Goal: Entertainment & Leisure: Consume media (video, audio)

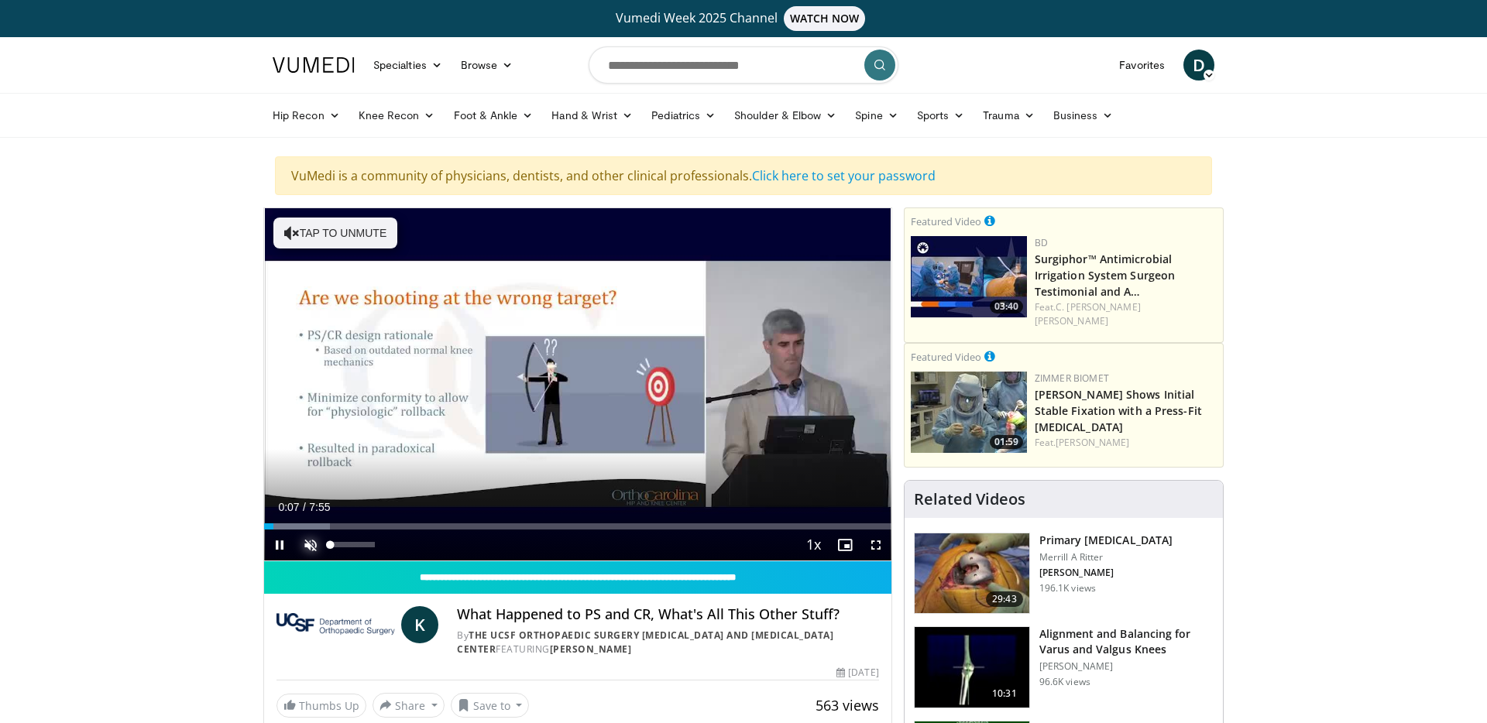
click at [311, 548] on span "Video Player" at bounding box center [310, 545] width 31 height 31
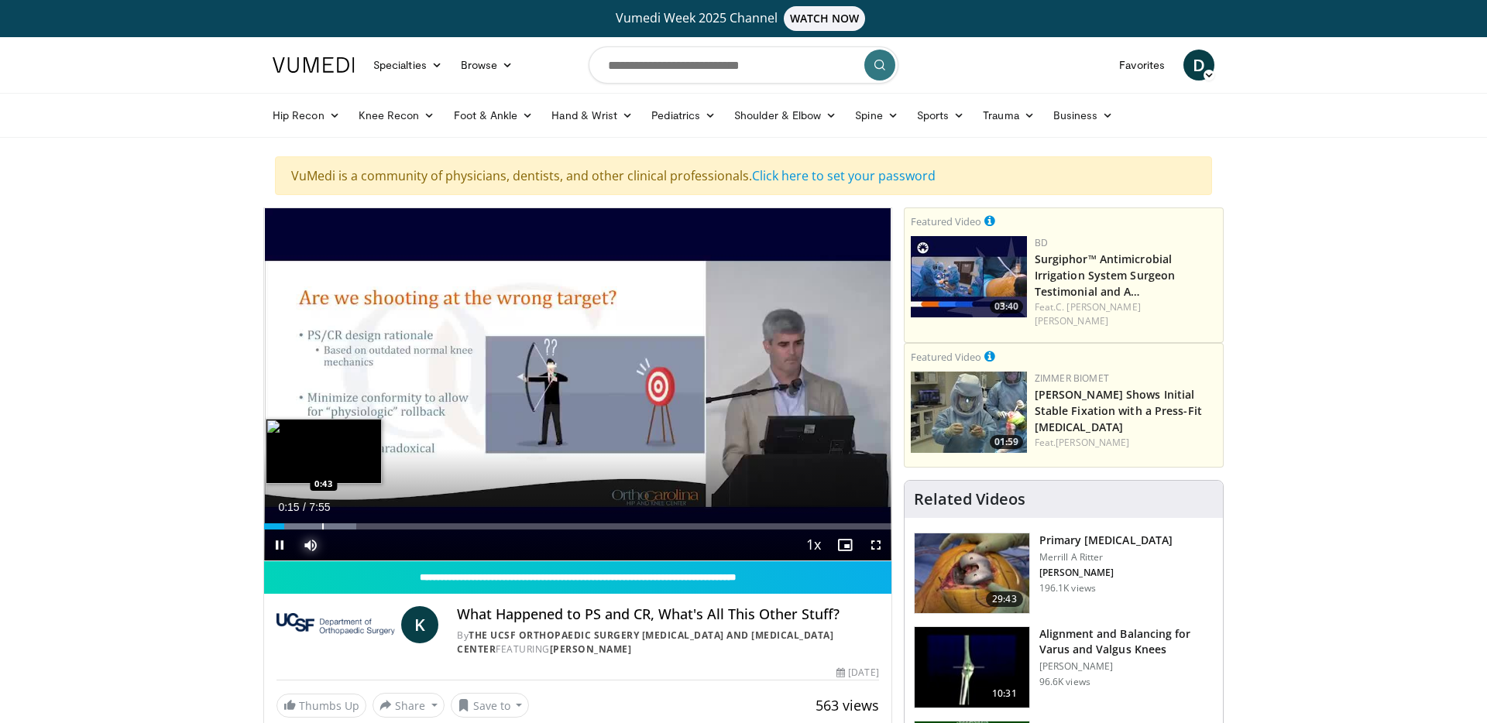
click at [322, 524] on div "Progress Bar" at bounding box center [323, 527] width 2 height 6
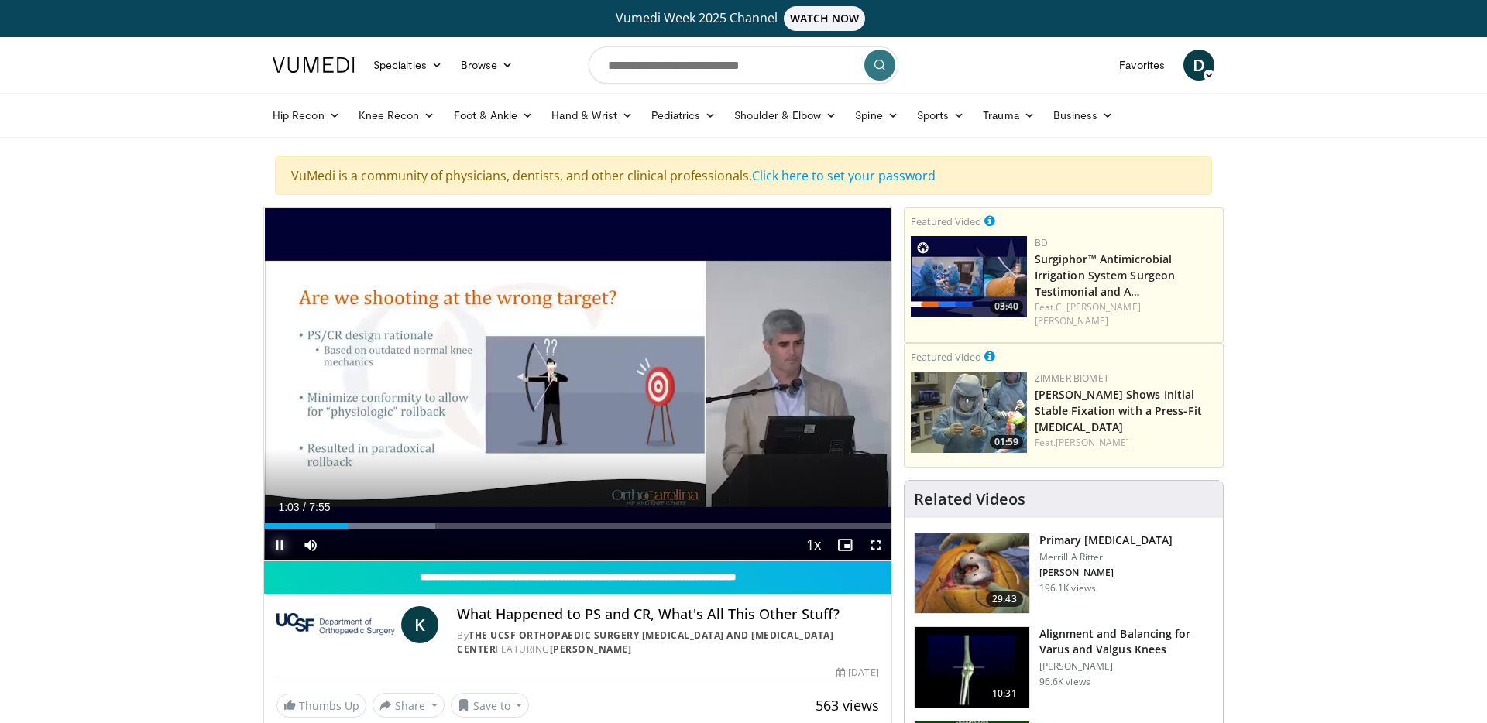
click at [277, 548] on span "Video Player" at bounding box center [279, 545] width 31 height 31
click at [271, 528] on div "Progress Bar" at bounding box center [272, 527] width 2 height 6
click at [277, 551] on span "Video Player" at bounding box center [279, 545] width 31 height 31
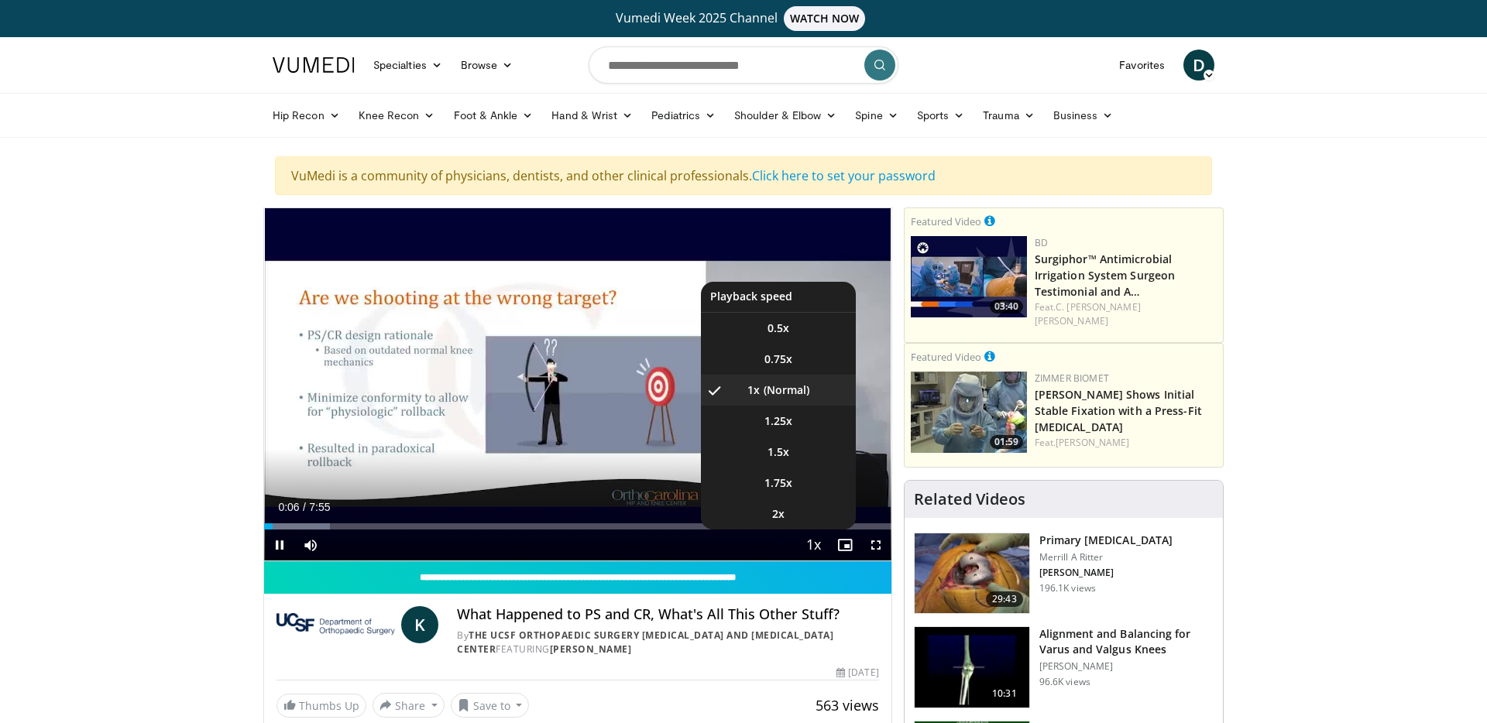
click at [819, 544] on span "Video Player" at bounding box center [814, 546] width 22 height 31
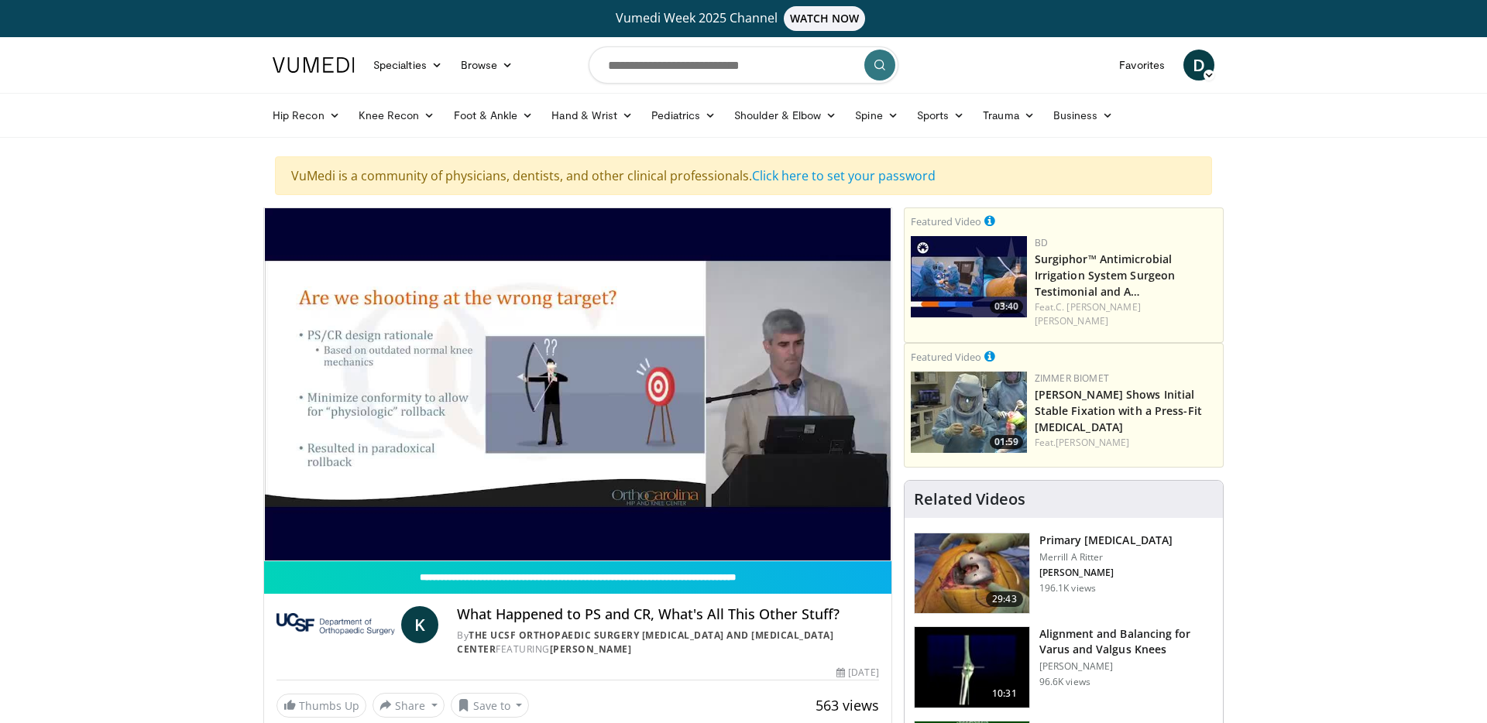
click at [819, 544] on div "10 seconds Tap to unmute" at bounding box center [577, 384] width 627 height 352
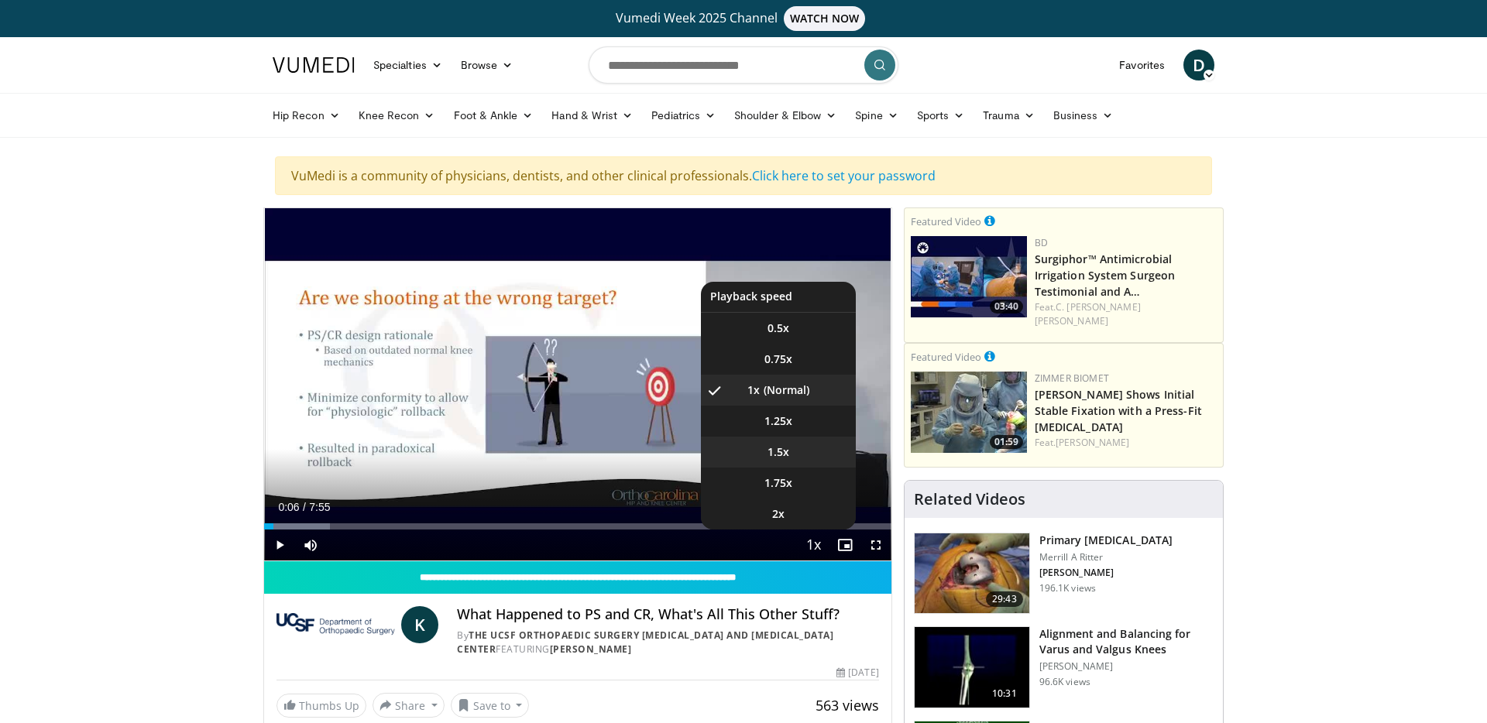
click at [790, 452] on li "1.5x" at bounding box center [778, 452] width 155 height 31
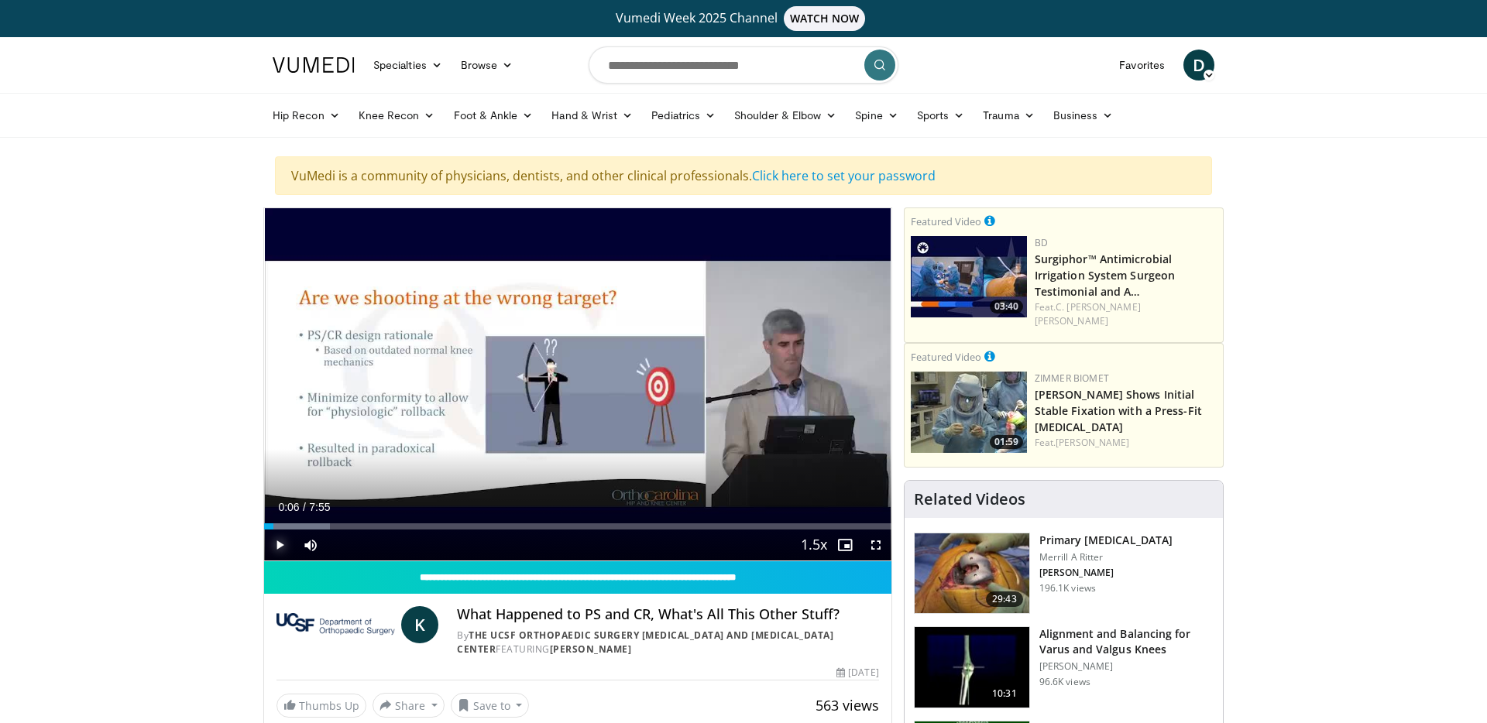
click at [279, 547] on span "Video Player" at bounding box center [279, 545] width 31 height 31
click at [876, 547] on span "Video Player" at bounding box center [876, 545] width 31 height 31
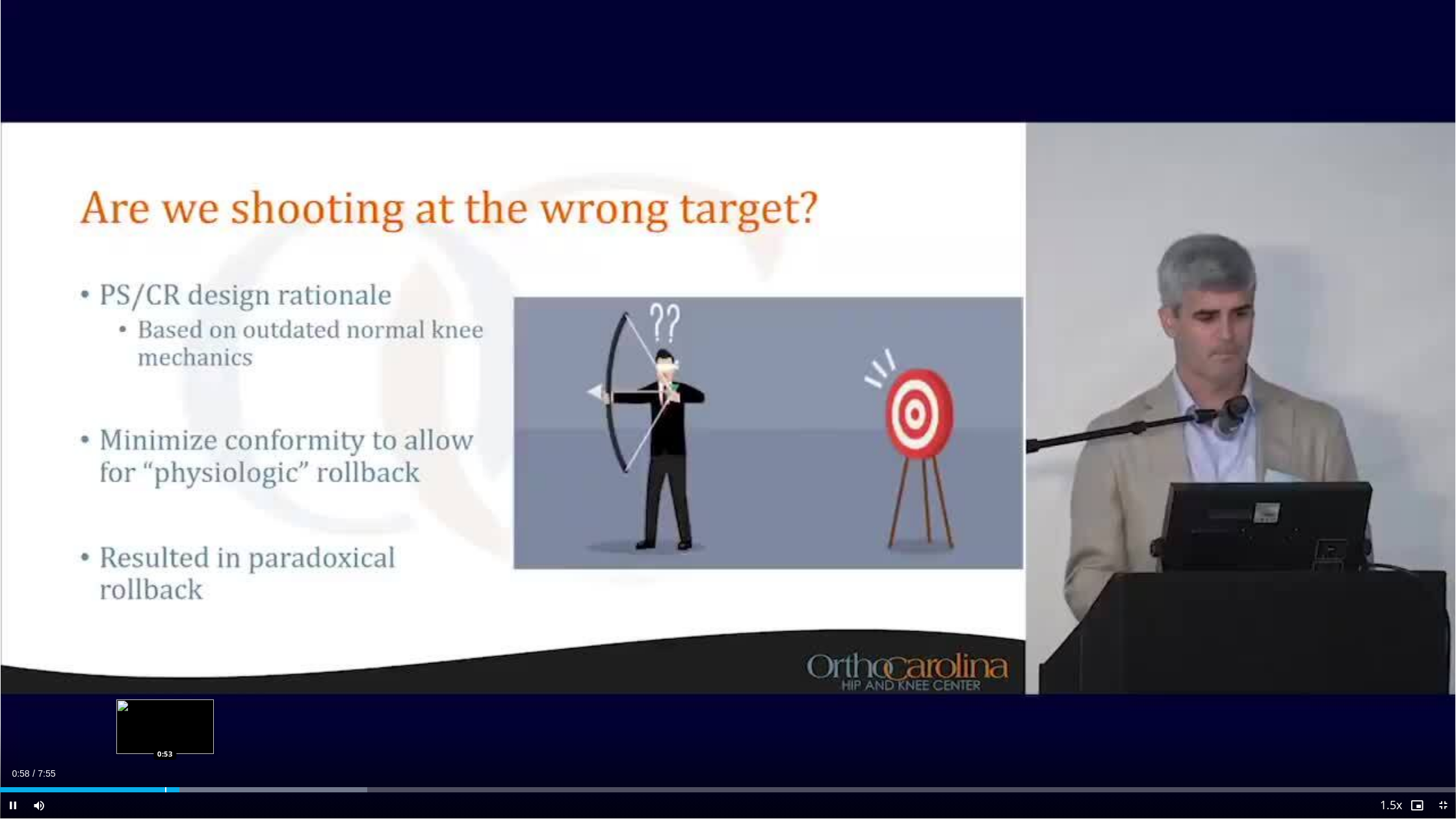
click at [166, 607] on div "Progress Bar" at bounding box center [166, 790] width 2 height 5
click at [160, 607] on div "0:54" at bounding box center [84, 790] width 169 height 5
click at [151, 607] on video-js "**********" at bounding box center [728, 410] width 1456 height 819
click at [149, 607] on div "Progress Bar" at bounding box center [150, 790] width 2 height 5
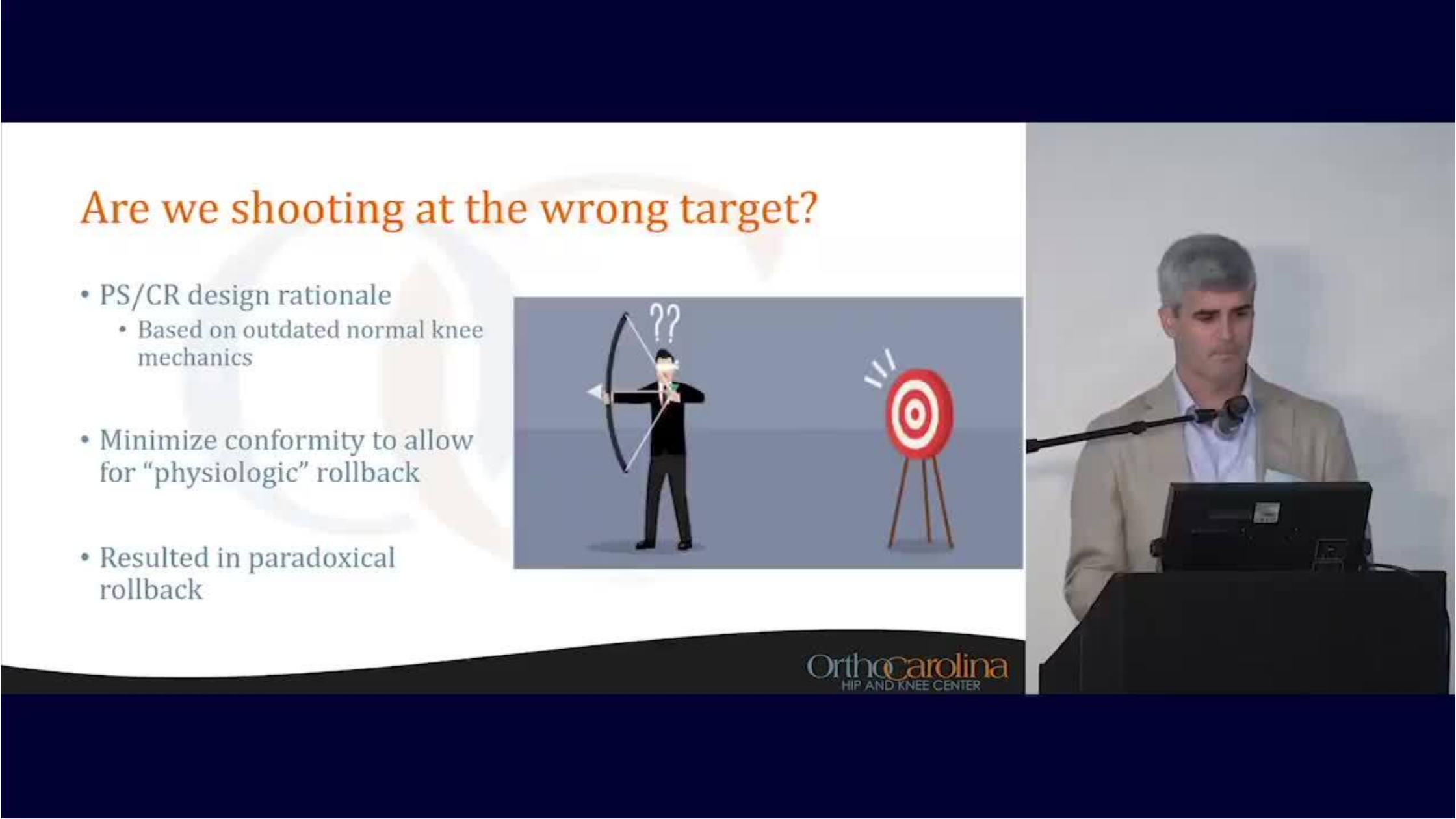
click at [149, 607] on div "10 seconds Tap to unmute" at bounding box center [728, 409] width 1456 height 818
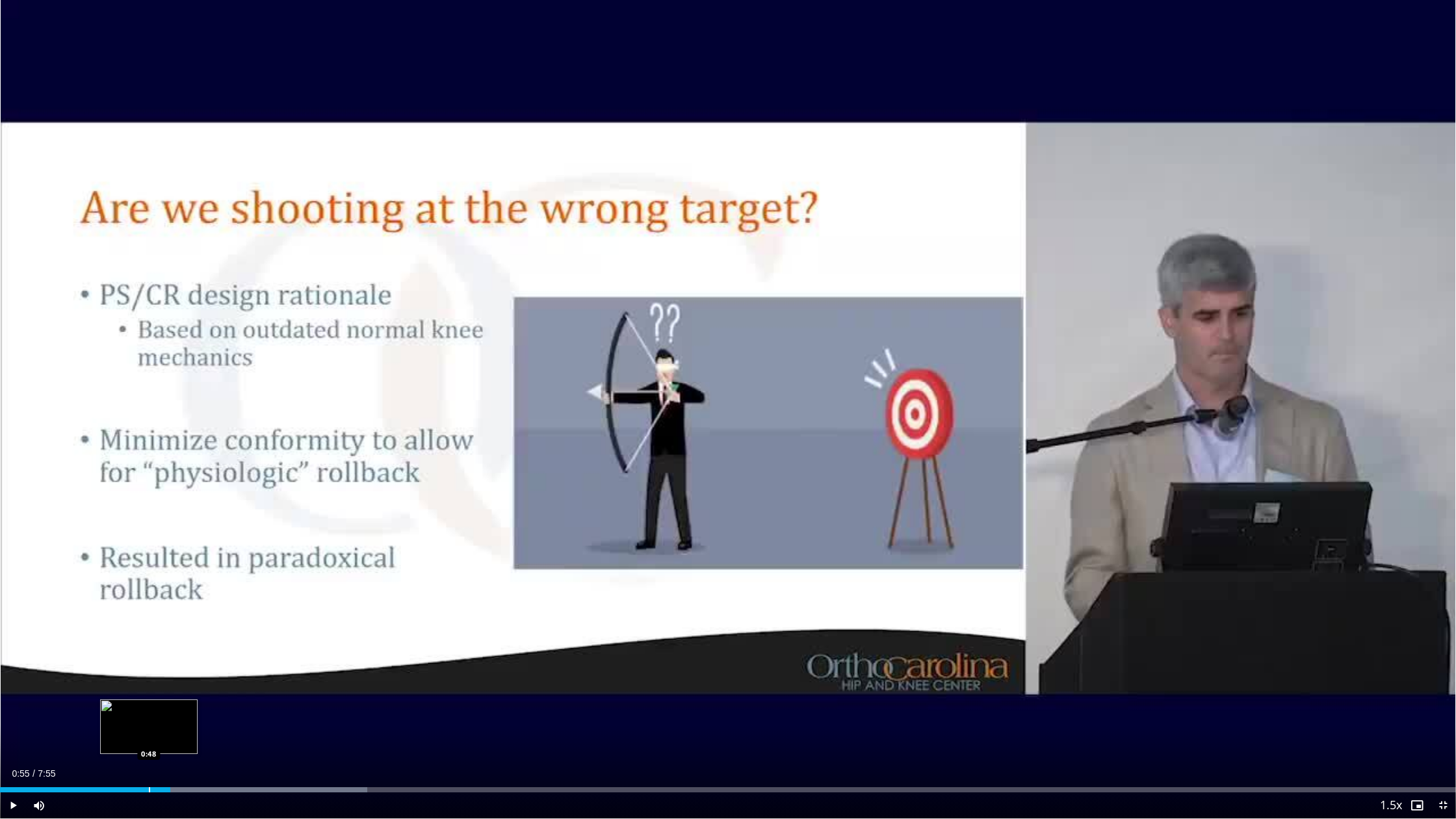
click at [148, 607] on div "0:55" at bounding box center [85, 790] width 170 height 5
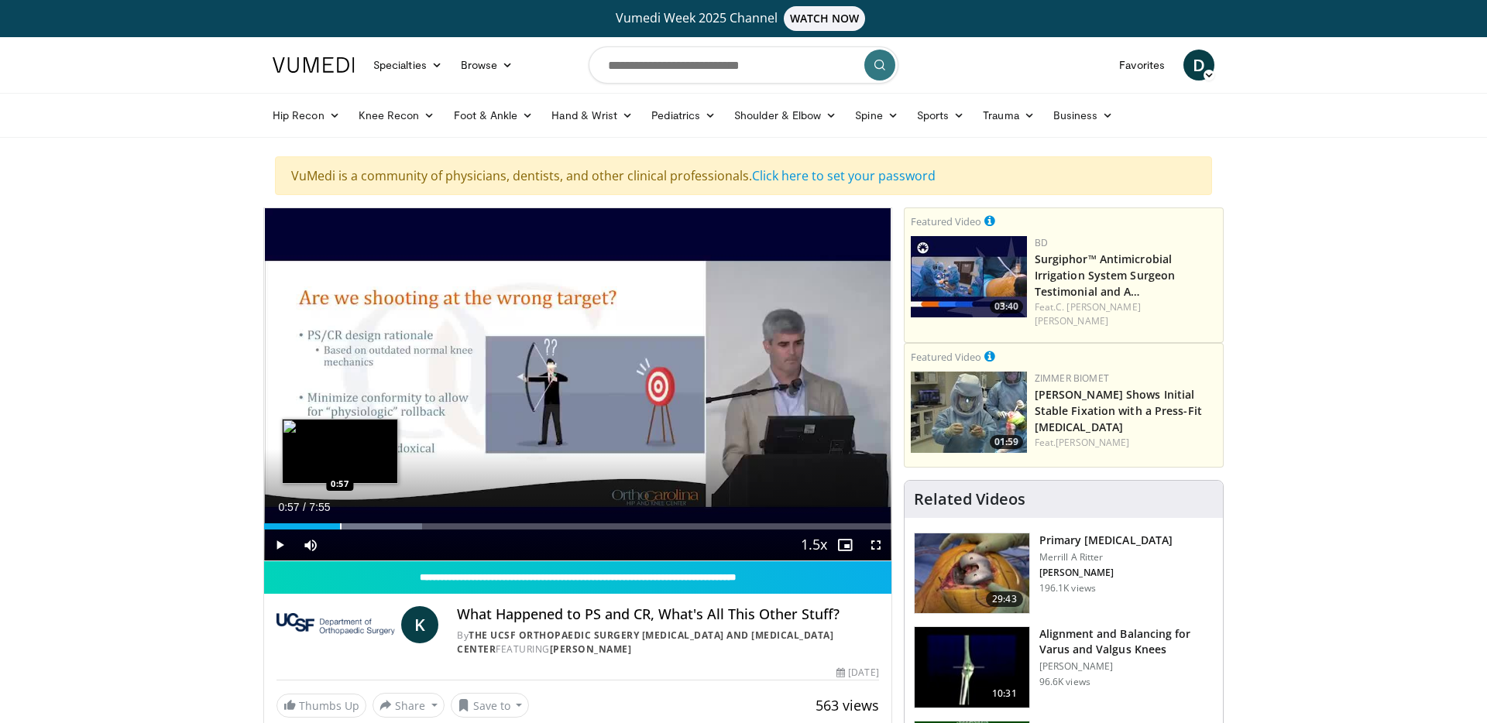
click at [340, 527] on div "Progress Bar" at bounding box center [341, 527] width 2 height 6
click at [359, 525] on div "Progress Bar" at bounding box center [360, 527] width 2 height 6
click at [381, 526] on div "Progress Bar" at bounding box center [382, 527] width 2 height 6
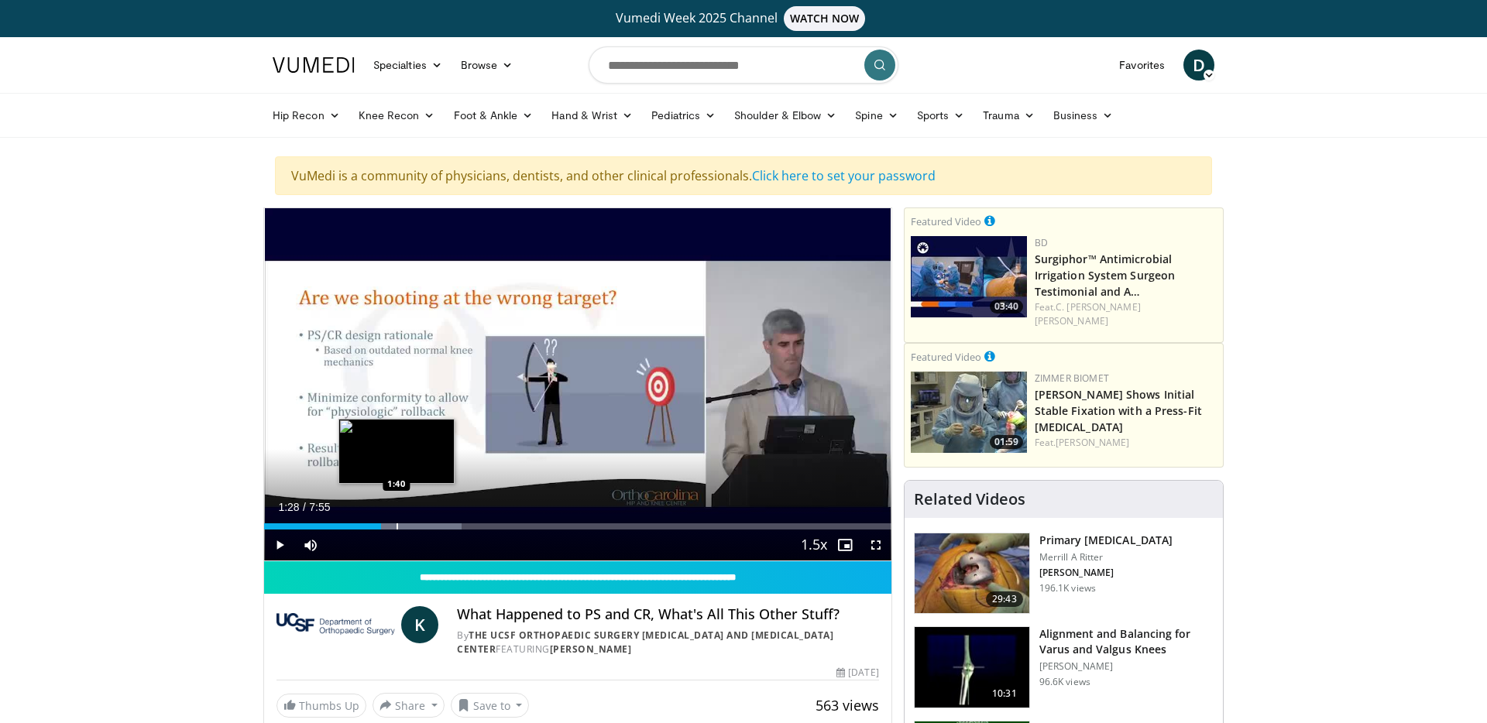
click at [397, 527] on div "Progress Bar" at bounding box center [398, 527] width 2 height 6
click at [411, 528] on div "Progress Bar" at bounding box center [412, 527] width 2 height 6
click at [404, 527] on div "Progress Bar" at bounding box center [405, 527] width 2 height 6
click at [421, 528] on div "Progress Bar" at bounding box center [422, 527] width 2 height 6
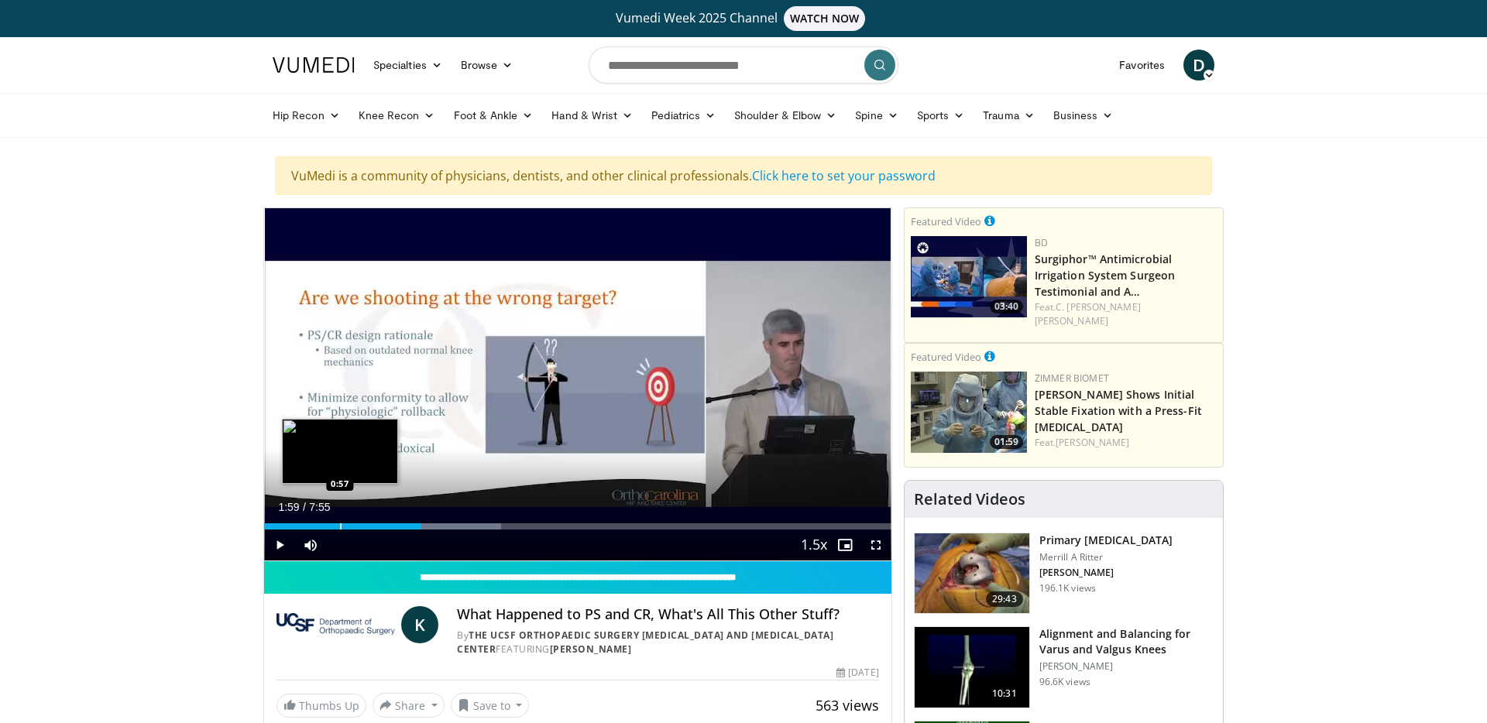
click at [340, 524] on div "Progress Bar" at bounding box center [341, 527] width 2 height 6
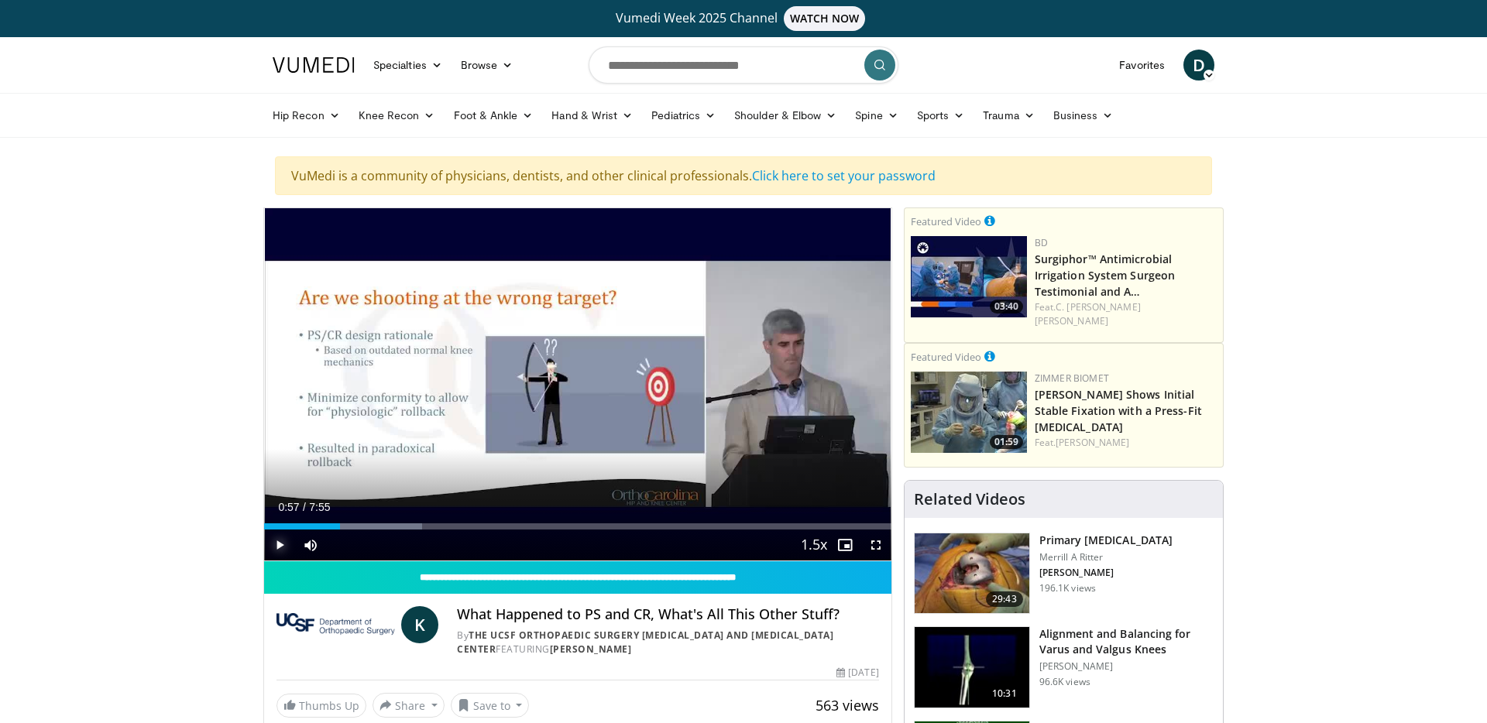
click at [280, 547] on span "Video Player" at bounding box center [279, 545] width 31 height 31
click at [874, 547] on span "Video Player" at bounding box center [876, 545] width 31 height 31
